Goal: Navigation & Orientation: Find specific page/section

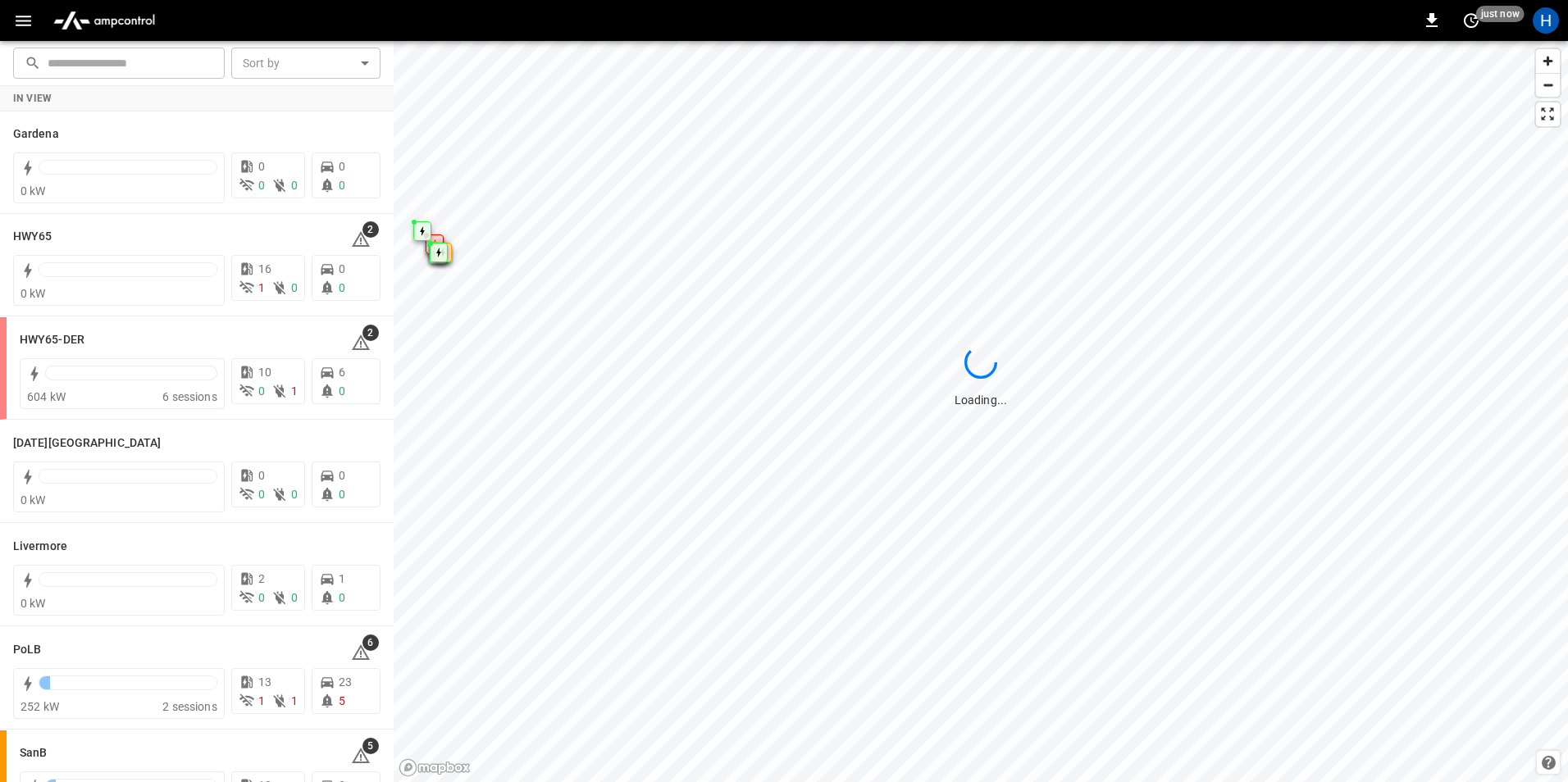
click at [31, 29] on icon "button" at bounding box center [23, 21] width 21 height 21
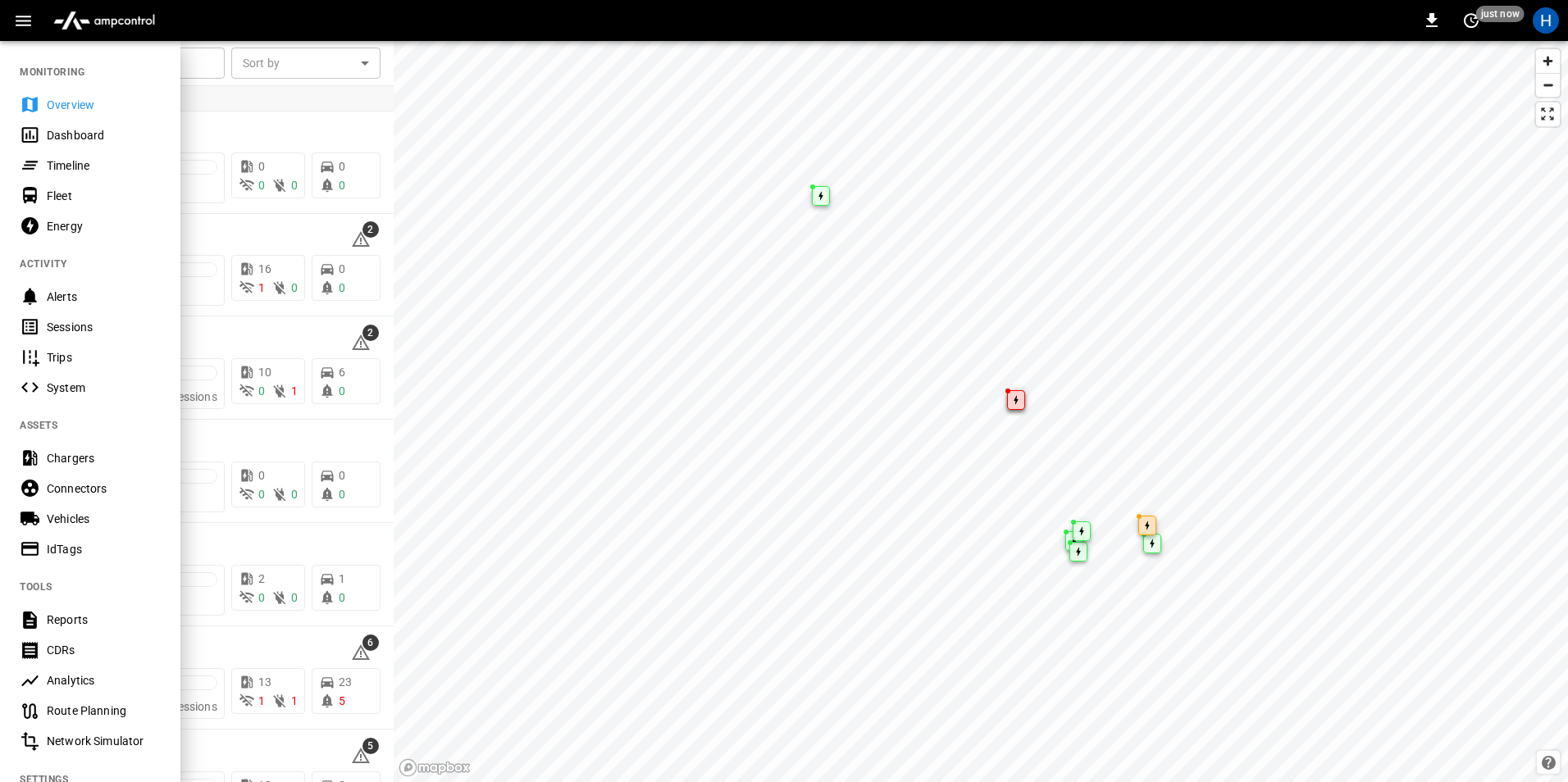
click at [83, 140] on div "Dashboard" at bounding box center [103, 135] width 114 height 17
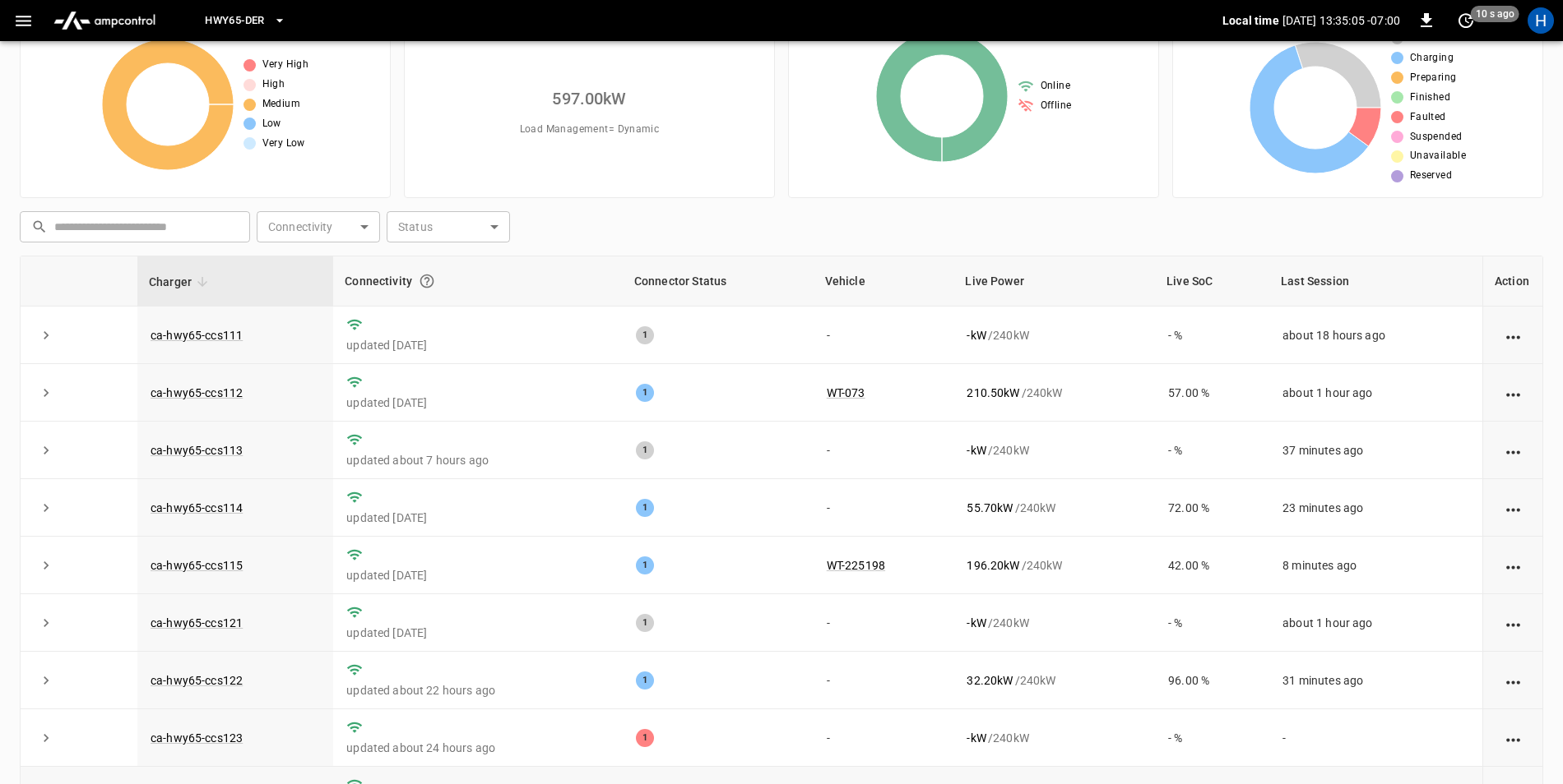
scroll to position [156, 0]
